Goal: Task Accomplishment & Management: Complete application form

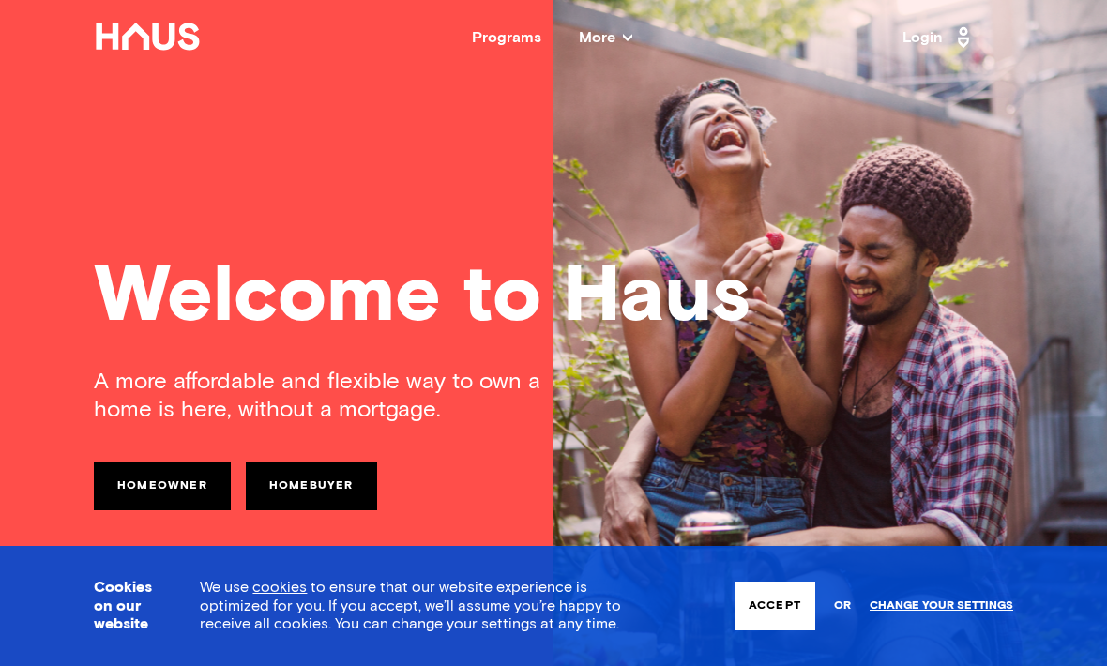
click at [338, 487] on link "Homebuyer" at bounding box center [311, 486] width 131 height 49
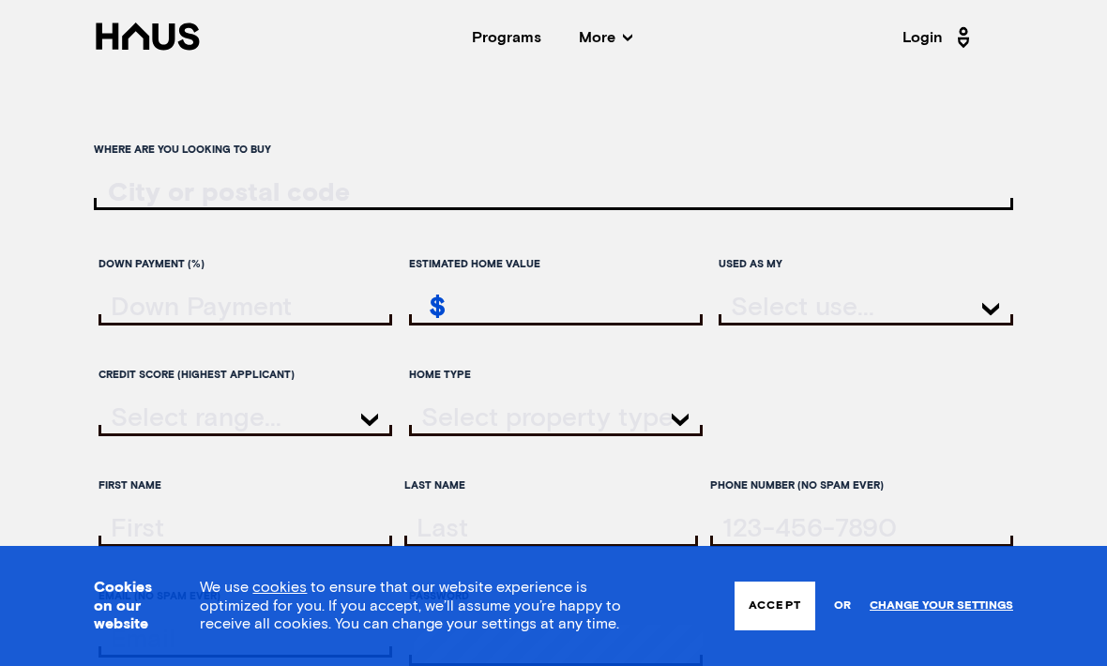
click at [396, 184] on input "ratesLocationInput" at bounding box center [554, 193] width 920 height 28
type input "S6"
click at [780, 611] on button "Accept" at bounding box center [775, 606] width 81 height 49
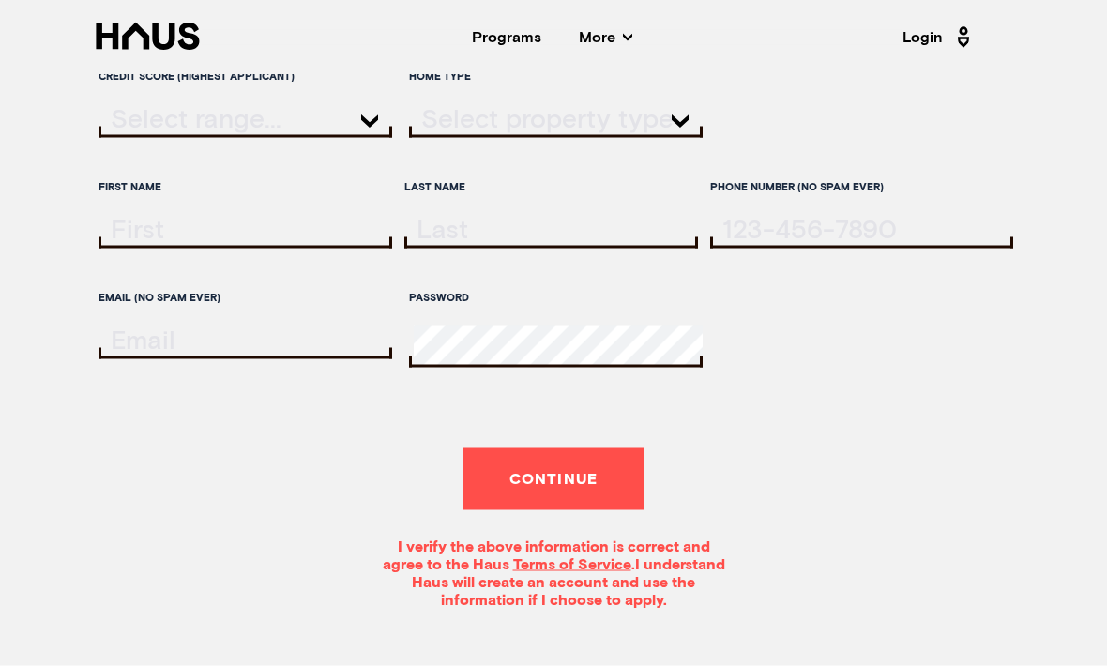
scroll to position [289, 0]
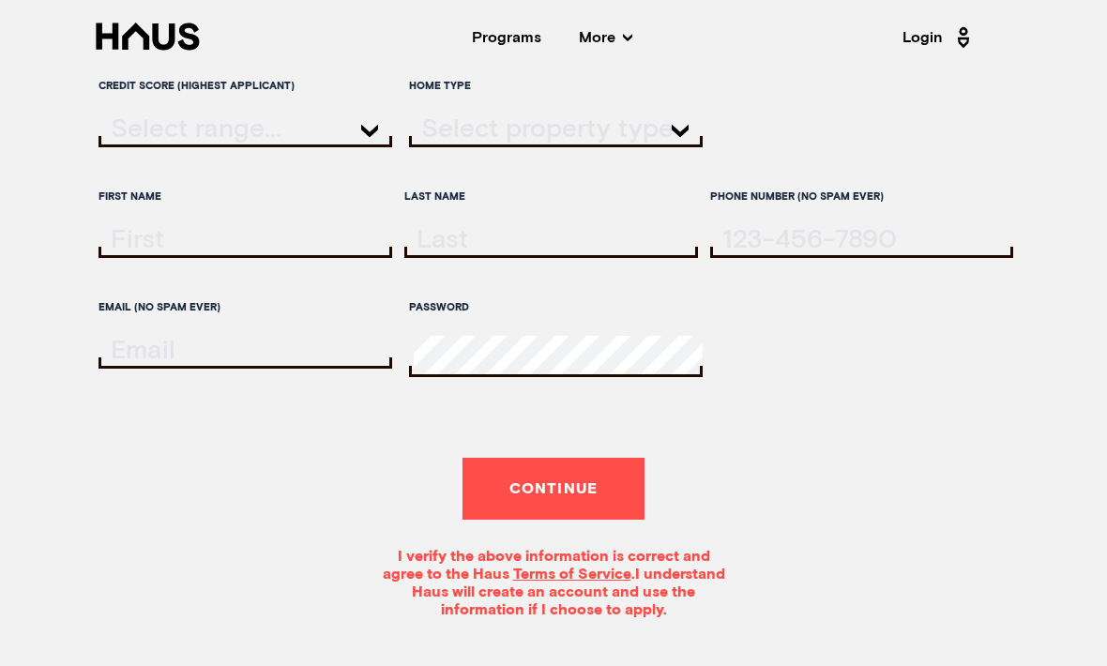
click at [622, 518] on button "Continue" at bounding box center [554, 489] width 183 height 62
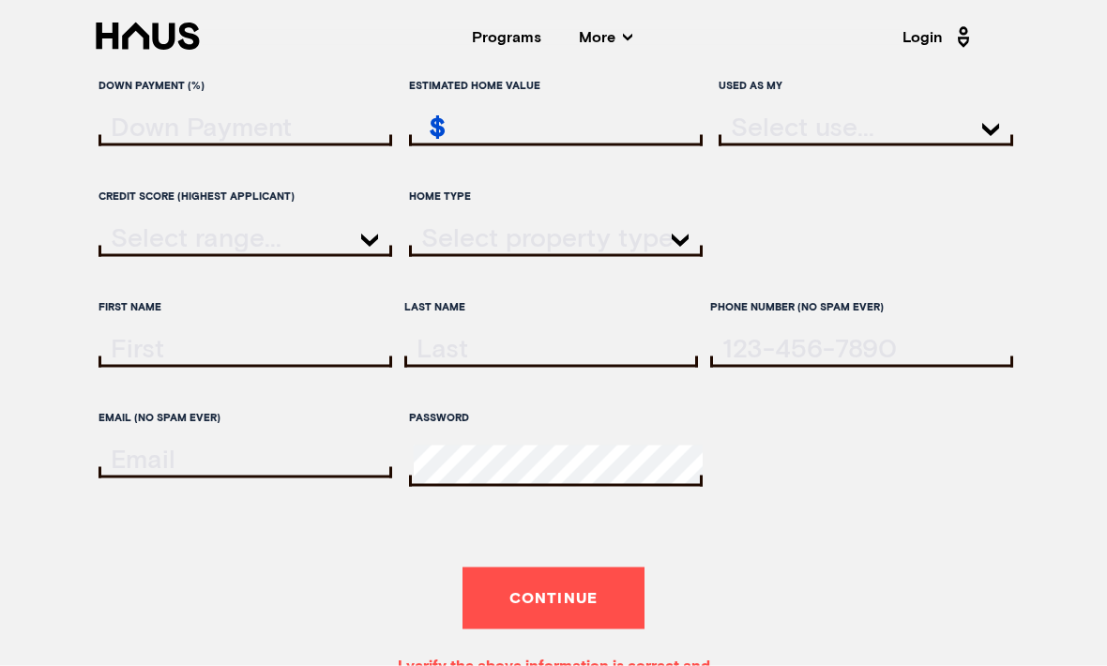
scroll to position [0, 0]
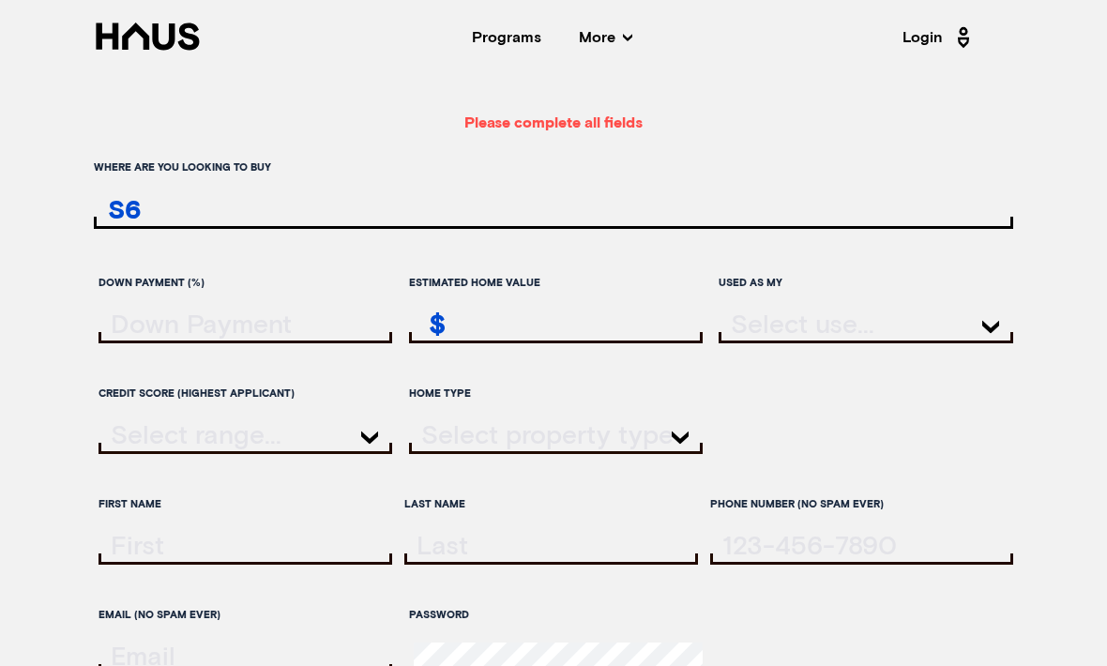
click at [616, 42] on span "More" at bounding box center [605, 37] width 53 height 15
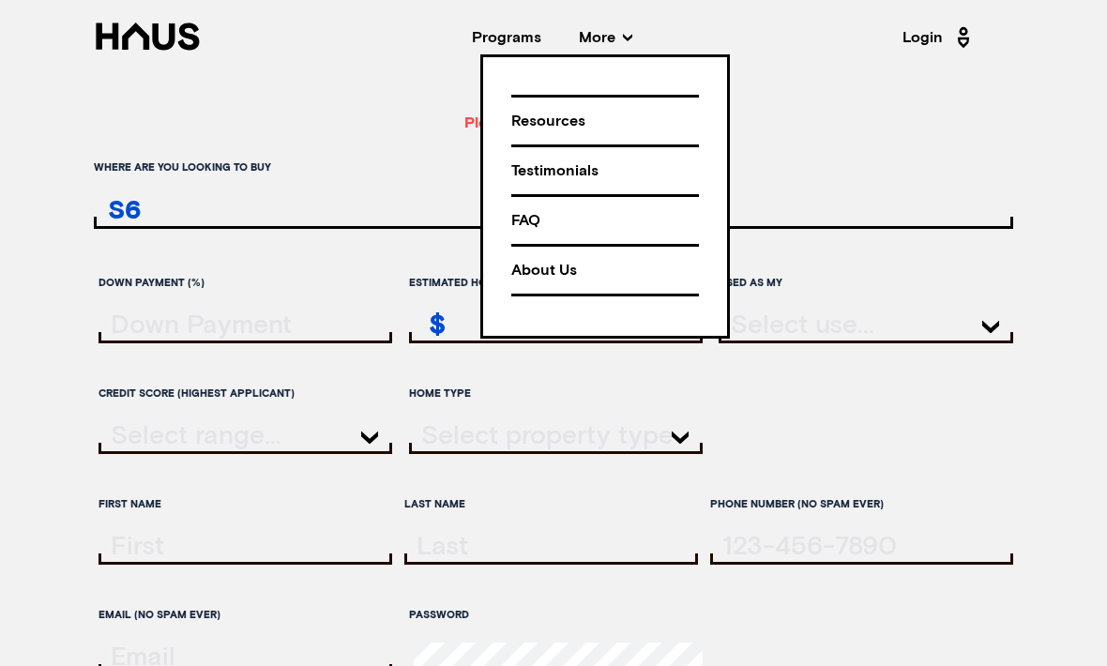
click at [384, 137] on form "Please complete all fields Where are you looking to buy S6 Down Payment (%) Est…" at bounding box center [554, 529] width 920 height 831
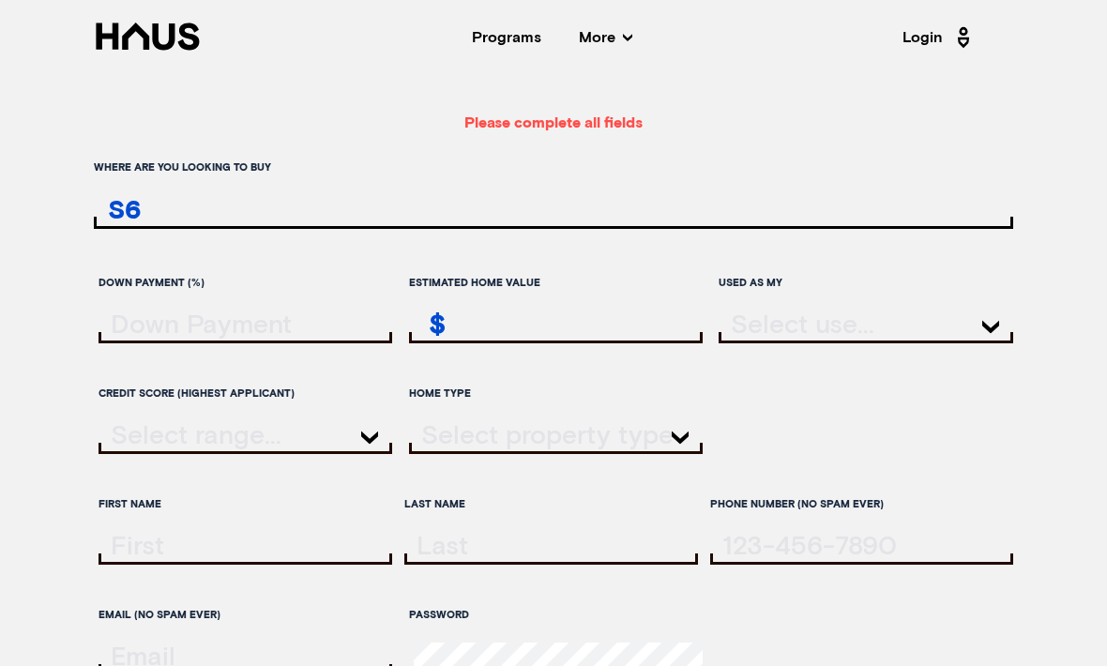
click at [157, 42] on icon at bounding box center [147, 36] width 103 height 27
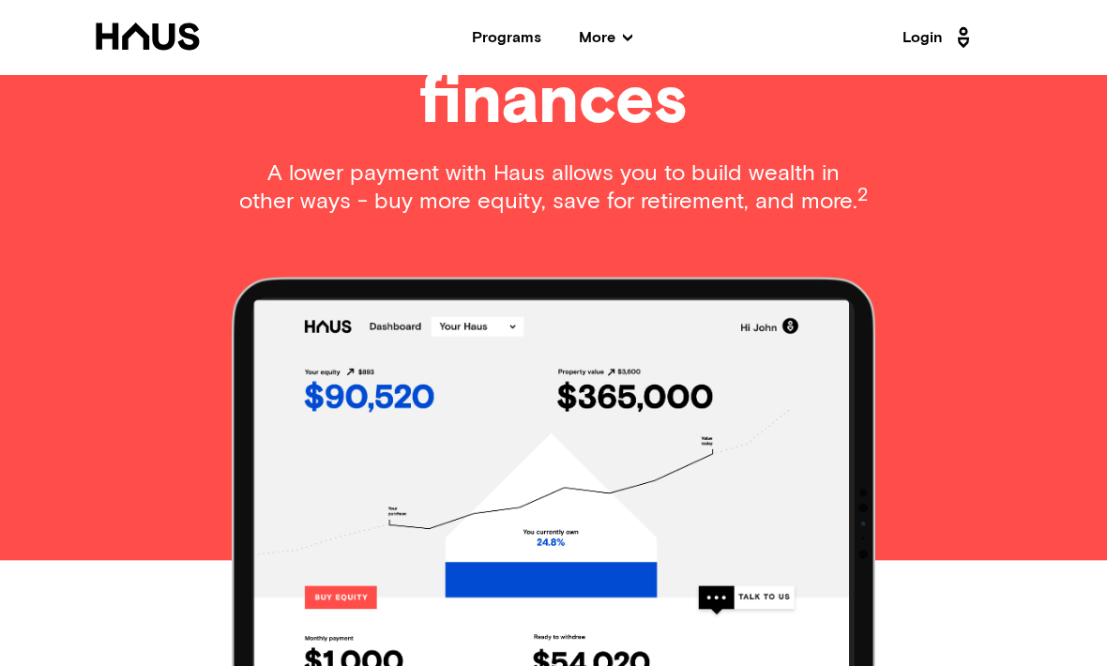
scroll to position [1655, 0]
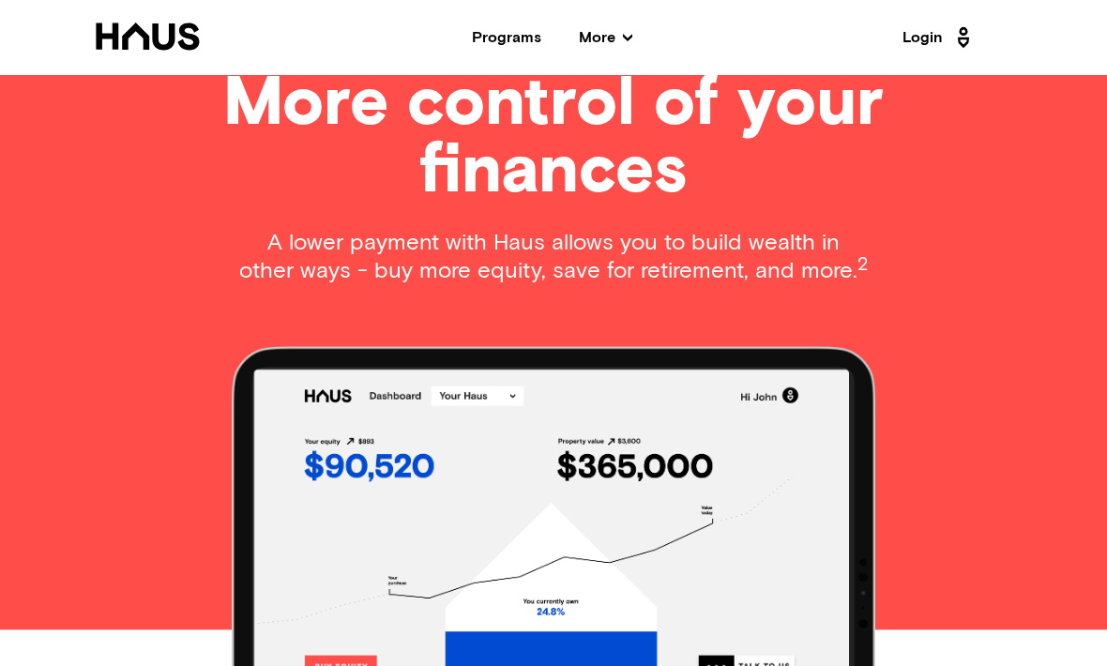
click at [151, 45] on icon at bounding box center [148, 37] width 108 height 28
